Goal: Answer question/provide support: Share knowledge or assist other users

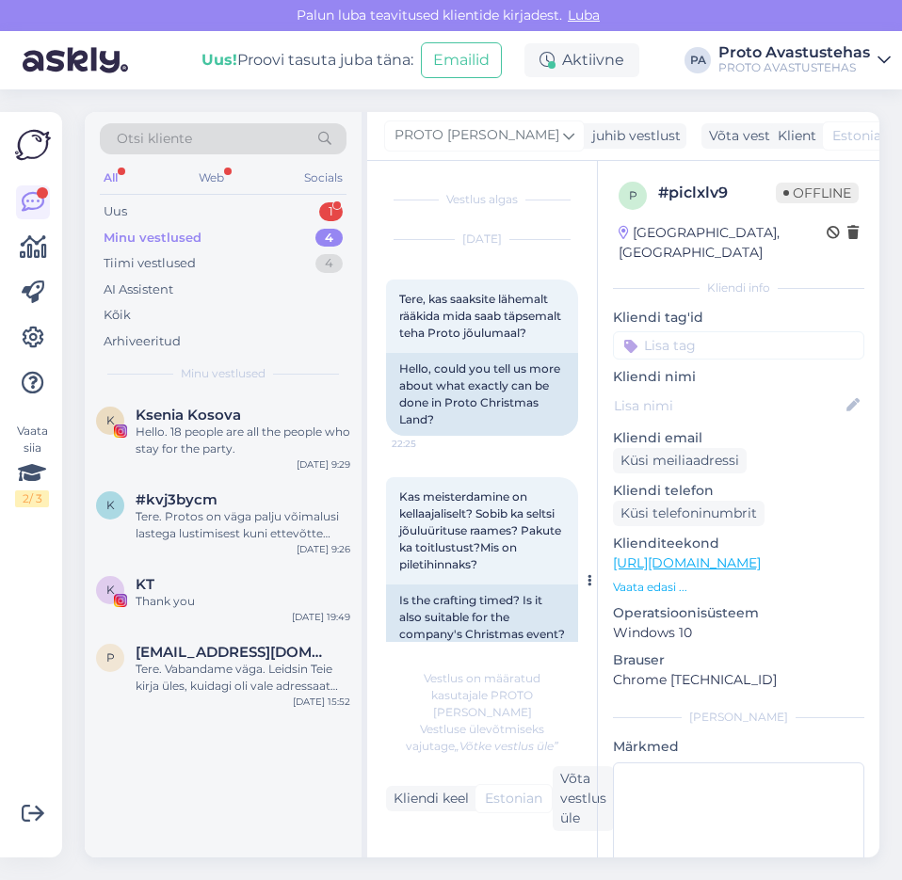
scroll to position [449, 0]
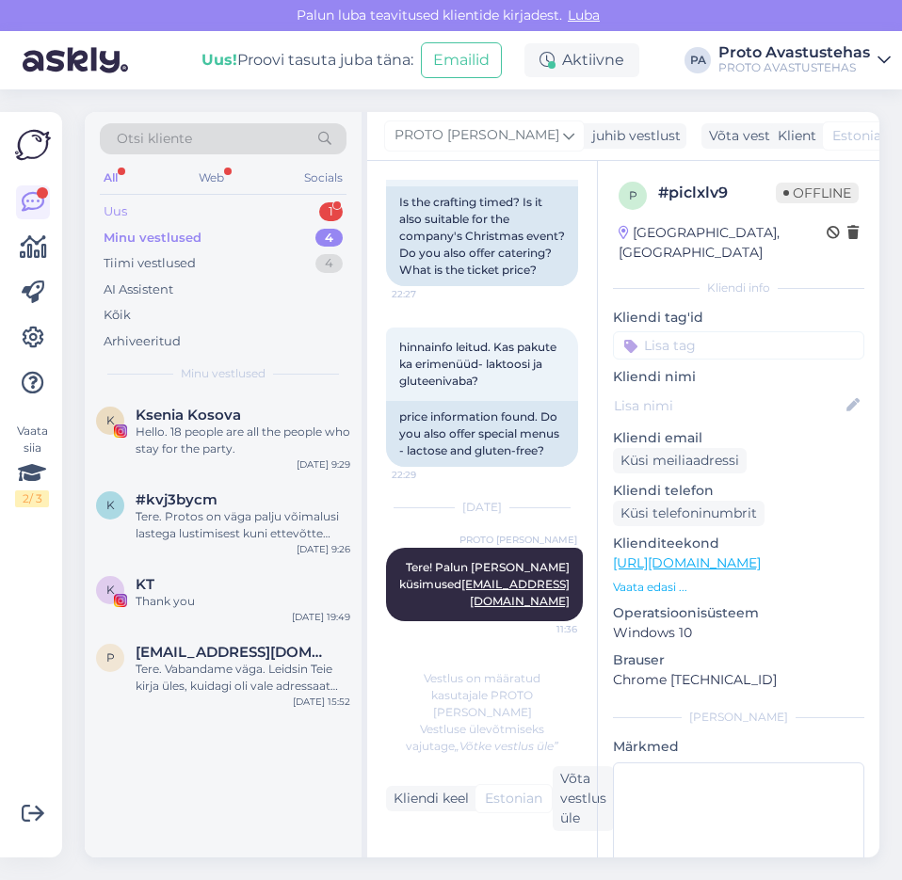
click at [117, 208] on div "Uus" at bounding box center [116, 211] width 24 height 19
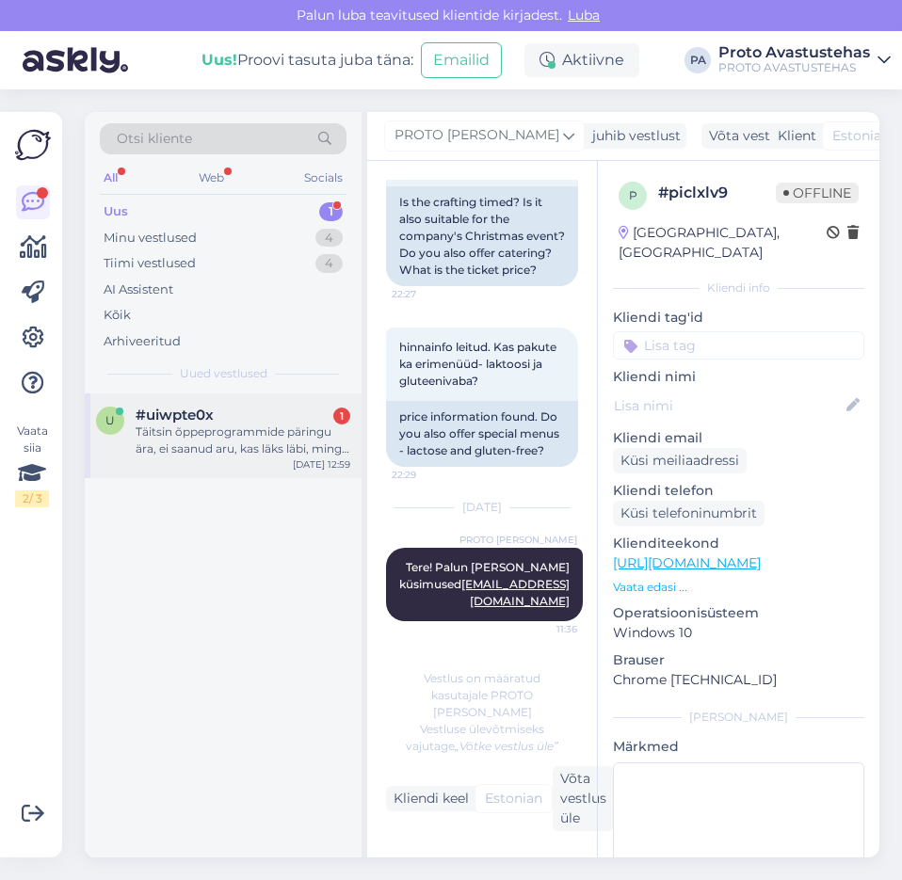
click at [219, 447] on div "Täitsin õppeprogrammide päringu ära, ei saanud aru, kas läks läbi, mingit vastu…" at bounding box center [243, 441] width 215 height 34
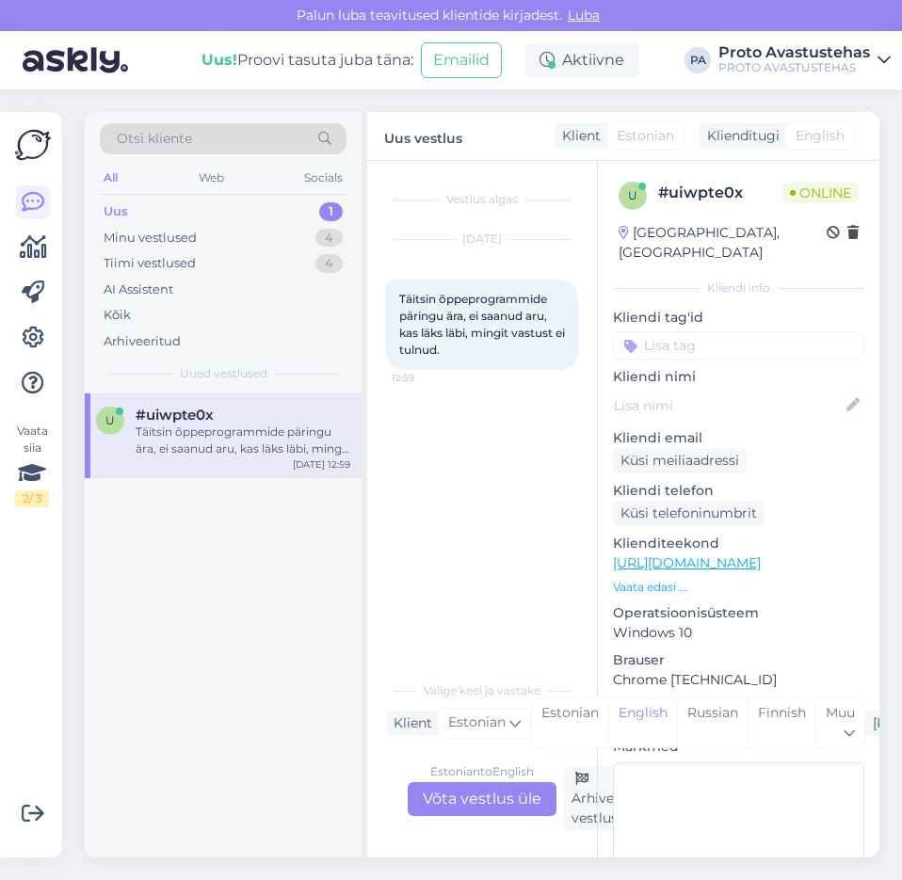
click at [493, 792] on div "Estonian to English Võta vestlus üle" at bounding box center [482, 799] width 149 height 34
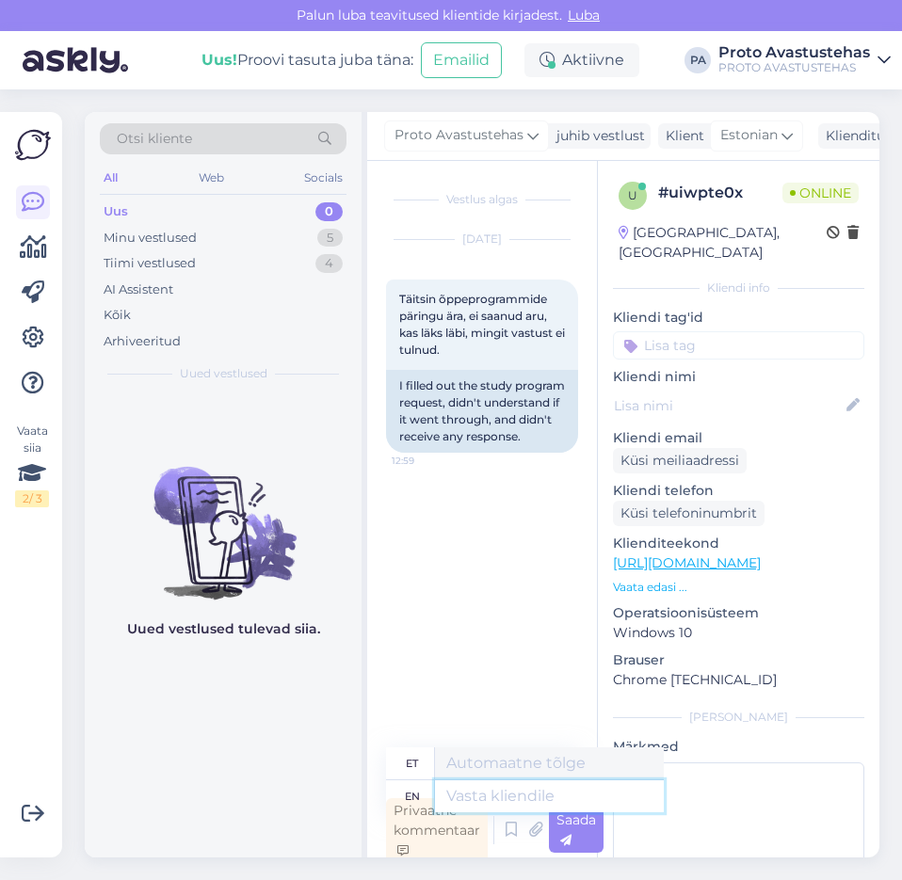
click at [530, 793] on textarea at bounding box center [549, 796] width 229 height 32
type textarea "Tere."
type textarea "Tere"
type textarea "Tere."
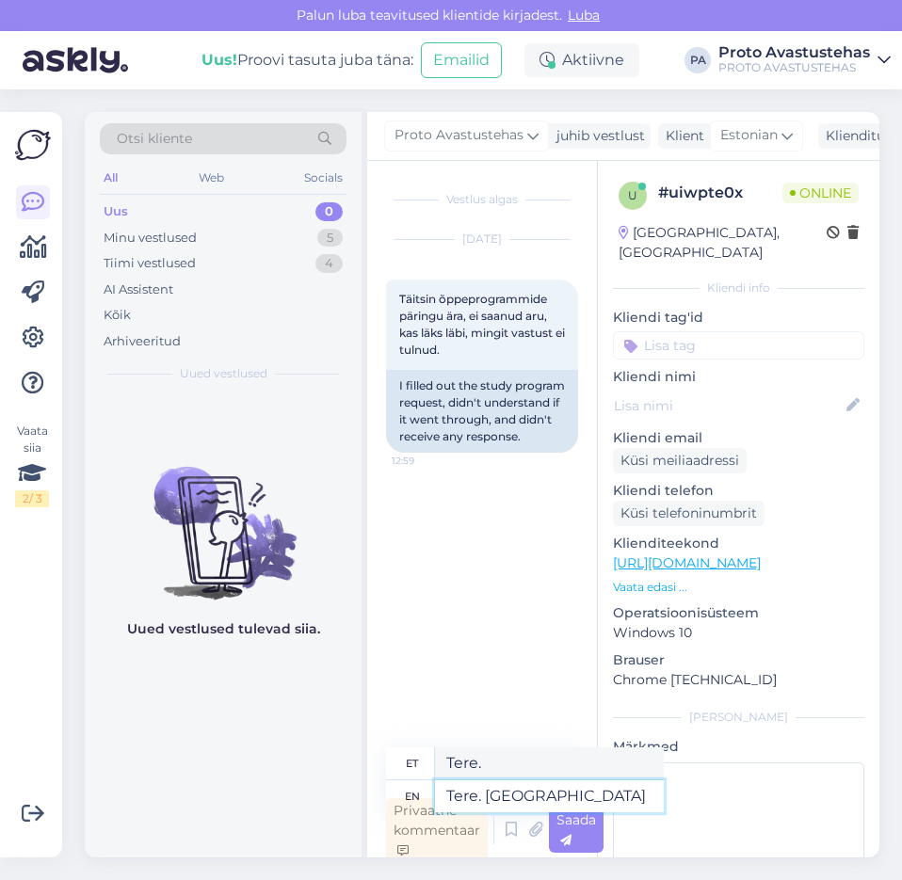
type textarea "Tere. Palun i"
type textarea "Tere. [GEOGRAPHIC_DATA]"
type textarea "Tere. Palun infot, ke"
type textarea "Tere. Palun infot,"
type textarea "Tere. Palun infot, kes o"
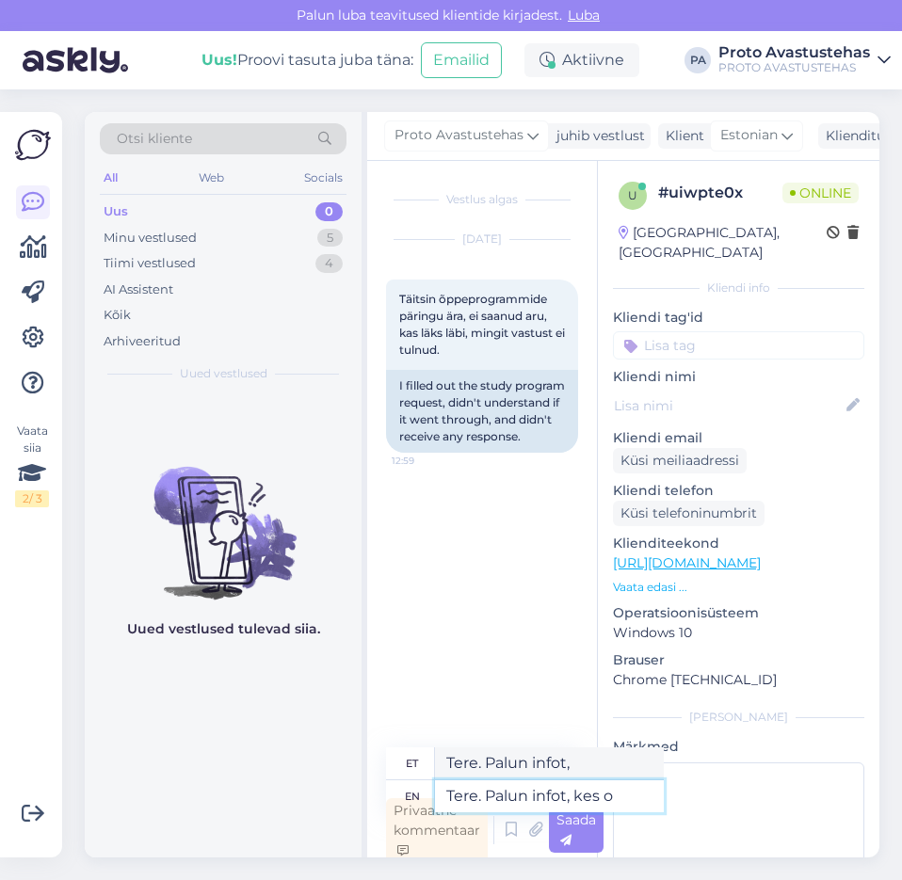
type textarea "Tere. Palun infot, kes"
type textarea "Tere. Palun infot, kes oli"
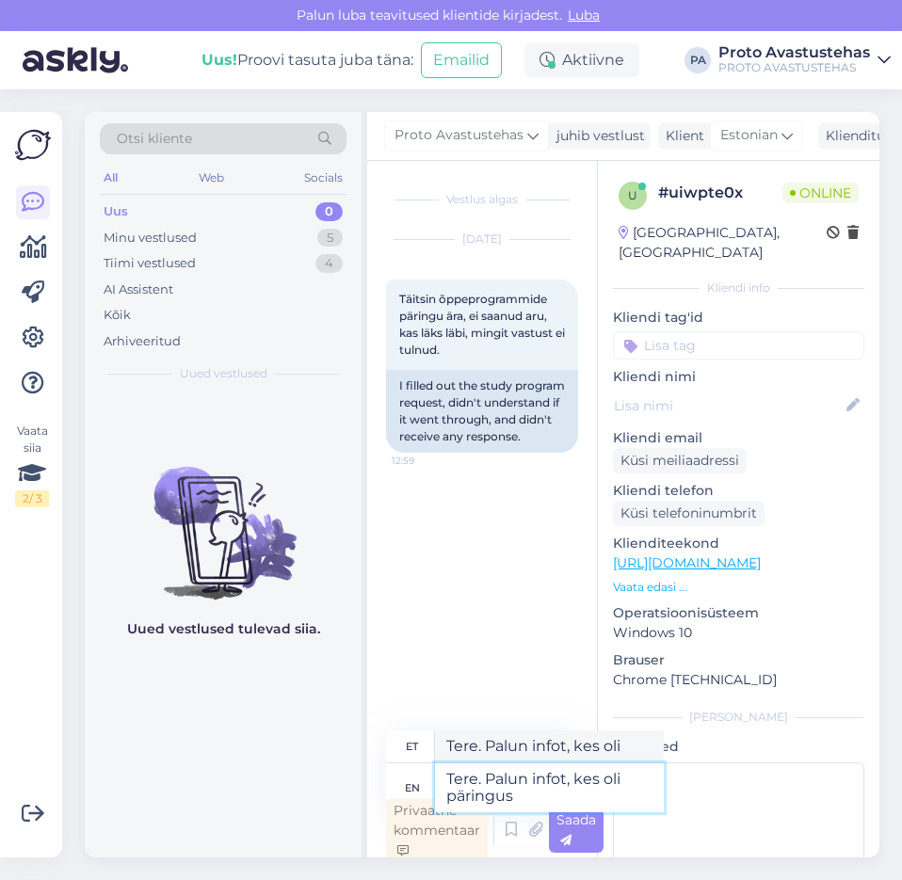
type textarea "Tere. Palun infot, kes oli päringus"
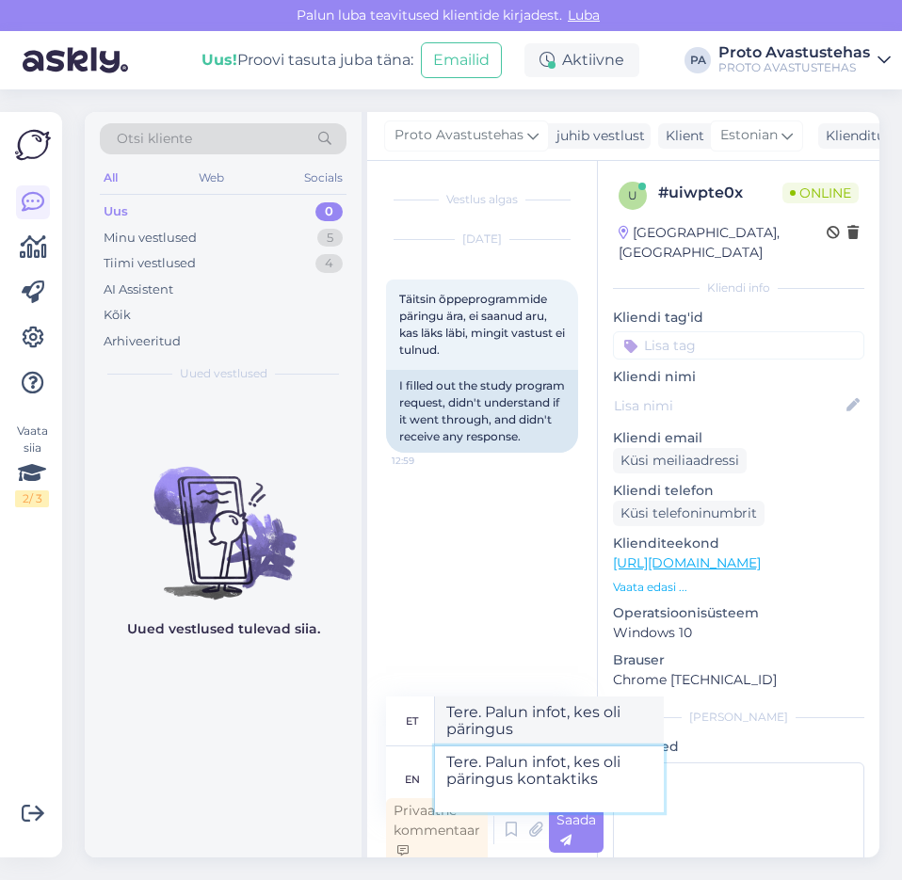
type textarea "Tere. Palun infot, kes oli päringus kontaktiks."
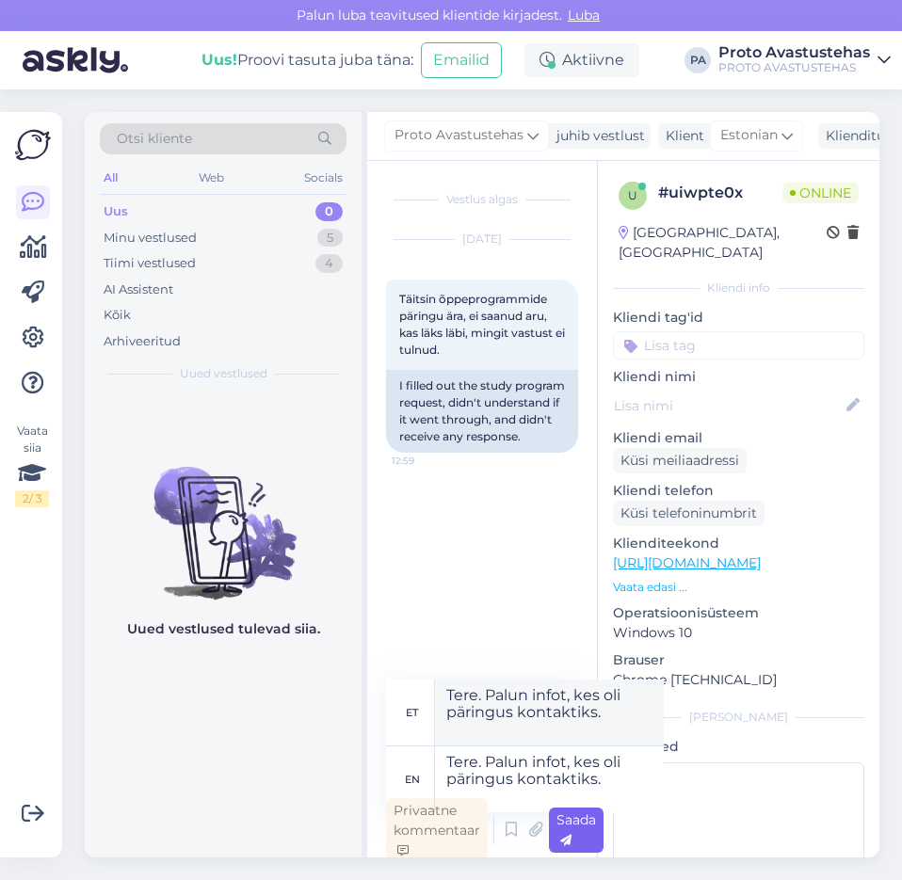
click at [584, 825] on span "Saada" at bounding box center [576, 829] width 40 height 37
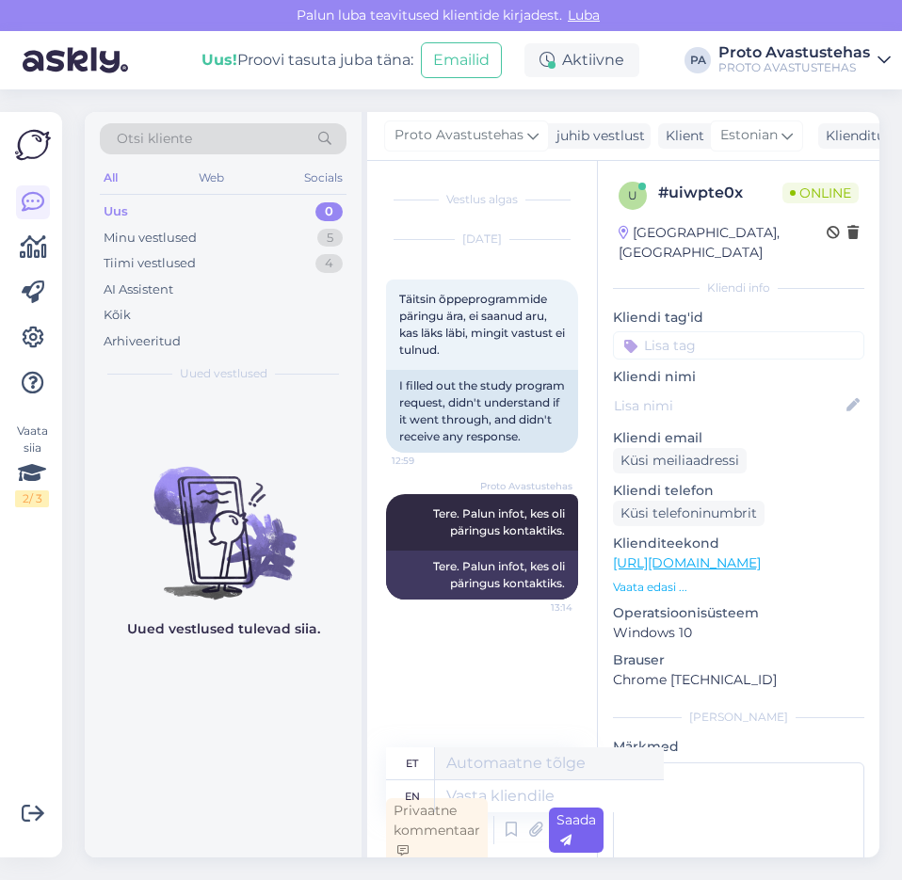
scroll to position [6, 0]
